Goal: Task Accomplishment & Management: Manage account settings

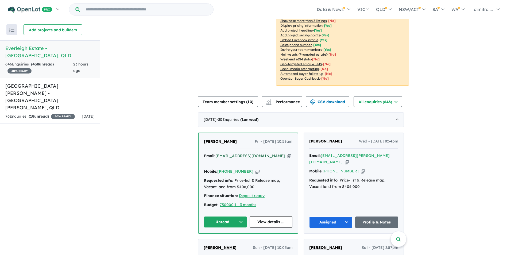
scroll to position [160, 0]
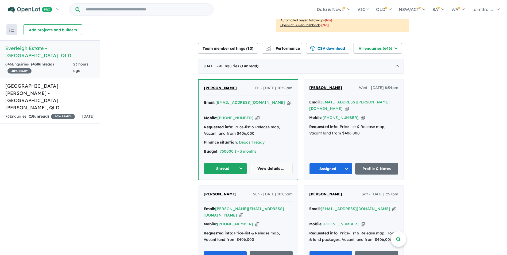
click at [265, 163] on link "View details ..." at bounding box center [270, 168] width 43 height 11
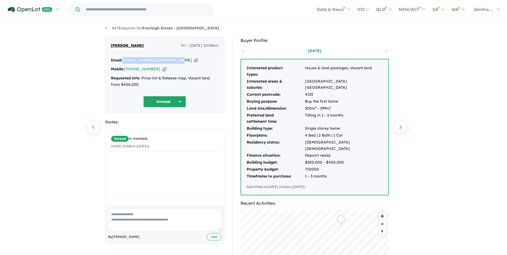
drag, startPoint x: 176, startPoint y: 60, endPoint x: 124, endPoint y: 61, distance: 51.6
click at [124, 61] on div "Email: shukanshastri18@gmail.com Copied!" at bounding box center [165, 60] width 108 height 6
drag, startPoint x: 124, startPoint y: 61, endPoint x: 132, endPoint y: 60, distance: 7.9
copy a%20Everleigh%20Estate%20-%20Greenbank"] "[EMAIL_ADDRESS][DOMAIN_NAME]"
click at [174, 105] on button "Unread" at bounding box center [164, 101] width 43 height 11
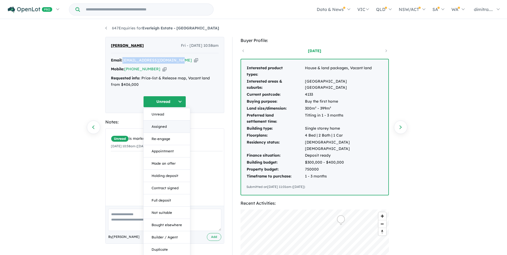
click at [167, 128] on button "Assigned" at bounding box center [166, 126] width 46 height 12
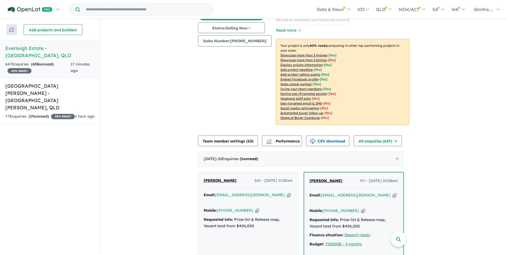
scroll to position [109, 0]
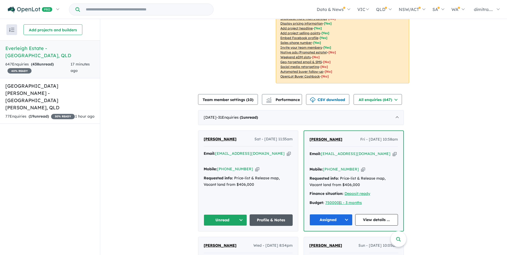
click at [275, 216] on link "Profile & Notes" at bounding box center [270, 219] width 43 height 11
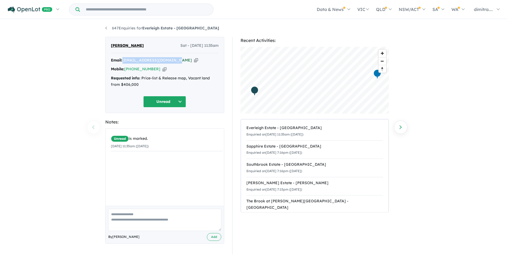
drag, startPoint x: 175, startPoint y: 61, endPoint x: 124, endPoint y: 61, distance: 51.3
click at [124, 61] on div "Email: manish.meelu01@gmail.com Copied!" at bounding box center [165, 60] width 108 height 6
drag, startPoint x: 124, startPoint y: 61, endPoint x: 139, endPoint y: 60, distance: 14.7
copy a%20Everleigh%20Estate%20-%20Greenbank"] "manish.meelu01@gmail.com"
click at [159, 103] on button "Unread" at bounding box center [164, 101] width 43 height 11
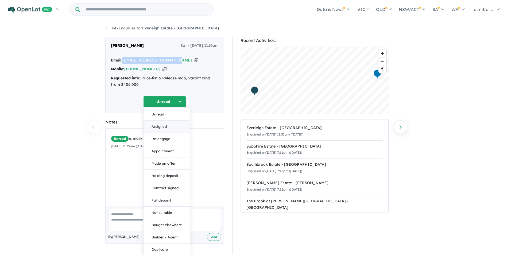
click at [165, 126] on button "Assigned" at bounding box center [166, 126] width 46 height 12
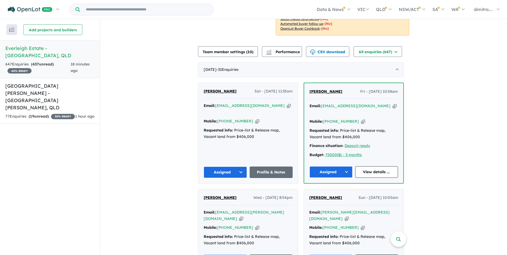
scroll to position [160, 0]
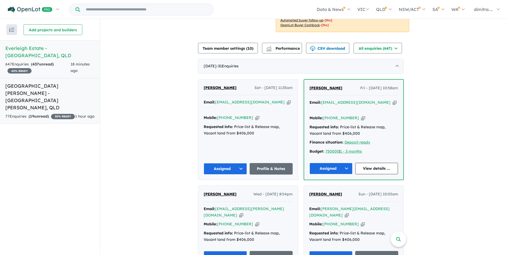
click at [87, 91] on link "Monarch Glen Estate - Monarch Glen , QLD 77 Enquir ies ( 19 unread) 30 % READY …" at bounding box center [50, 101] width 100 height 46
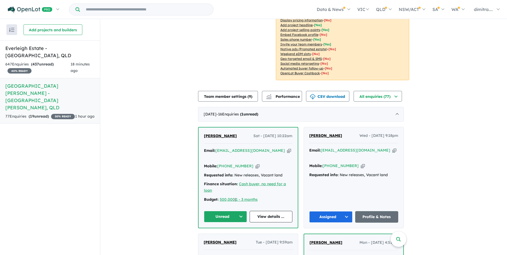
scroll to position [130, 0]
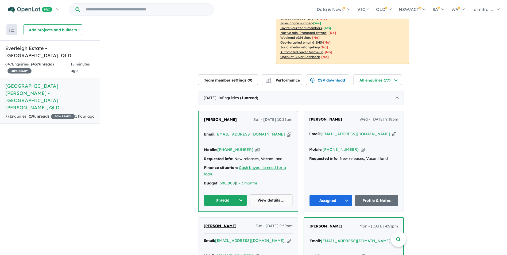
click at [268, 194] on link "View details ..." at bounding box center [270, 199] width 43 height 11
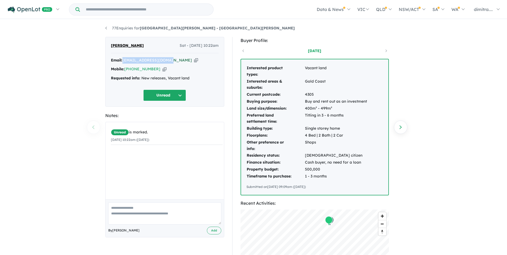
drag, startPoint x: 169, startPoint y: 61, endPoint x: 124, endPoint y: 60, distance: 45.4
click at [124, 60] on div "Email: ninaunuth01@gmail.com Copied!" at bounding box center [165, 60] width 108 height 6
drag, startPoint x: 124, startPoint y: 60, endPoint x: 132, endPoint y: 60, distance: 7.7
copy a%20Monarch%20Glen%20Estate%20-%20Monarch%20Glen"] "[EMAIL_ADDRESS][DOMAIN_NAME]"
drag, startPoint x: 154, startPoint y: 70, endPoint x: 125, endPoint y: 68, distance: 29.2
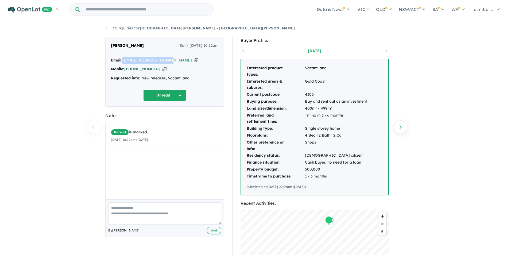
click at [125, 68] on div "Mobile: +61 432 021 330 Copied!" at bounding box center [165, 69] width 108 height 6
drag, startPoint x: 125, startPoint y: 68, endPoint x: 129, endPoint y: 68, distance: 4.0
copy link "[PHONE_NUMBER]"
drag, startPoint x: 150, startPoint y: 45, endPoint x: 108, endPoint y: 44, distance: 41.7
click at [108, 44] on div "Mahesswaree Unuth Sat - 30/08/2025, 10:22am Email: ninaunuth01@gmail.com Copied…" at bounding box center [164, 72] width 119 height 70
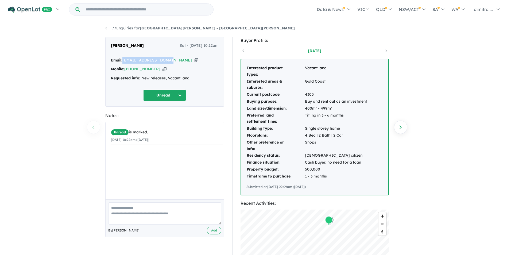
drag, startPoint x: 108, startPoint y: 44, endPoint x: 119, endPoint y: 44, distance: 11.2
copy span "[PERSON_NAME]"
click at [171, 96] on button "Unread" at bounding box center [164, 94] width 43 height 11
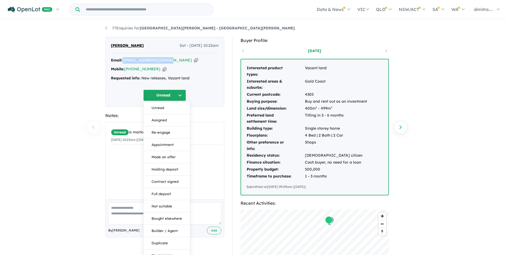
click at [168, 125] on button "Assigned" at bounding box center [166, 120] width 46 height 12
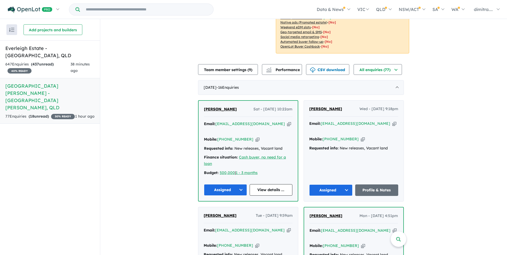
scroll to position [103, 0]
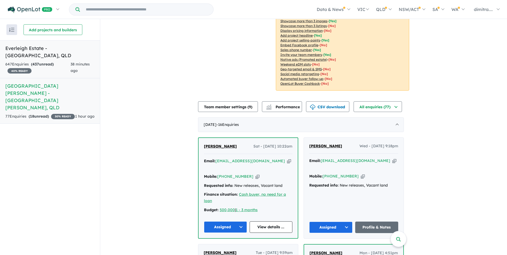
click at [65, 61] on div "647 Enquir ies ( 437 unread) 40 % READY" at bounding box center [37, 67] width 65 height 13
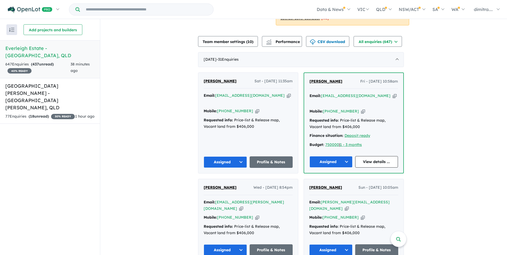
scroll to position [216, 0]
